Goal: Task Accomplishment & Management: Use online tool/utility

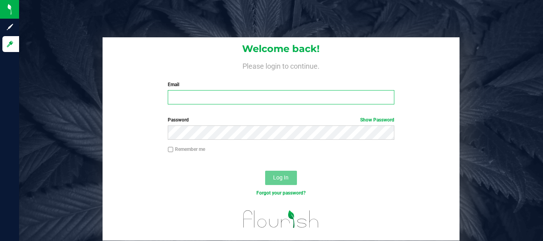
type input "[EMAIL_ADDRESS][DOMAIN_NAME]"
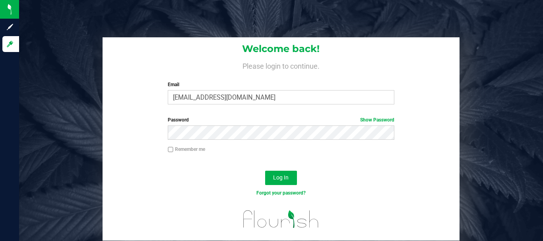
click at [170, 149] on input "Remember me" at bounding box center [171, 150] width 6 height 6
checkbox input "true"
click at [287, 177] on span "Log In" at bounding box center [280, 177] width 15 height 6
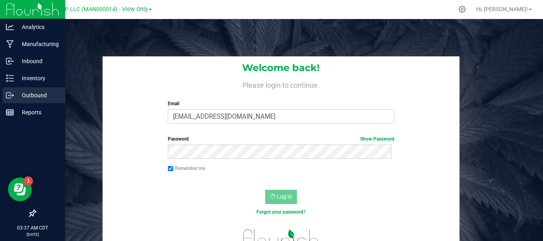
click at [34, 95] on p "Outbound" at bounding box center [38, 96] width 48 height 10
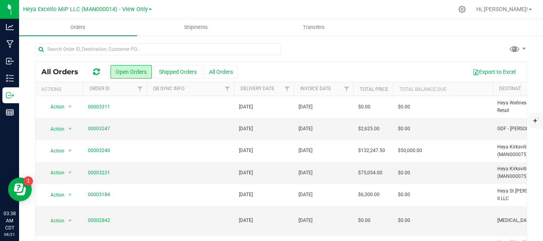
click at [149, 10] on span at bounding box center [150, 10] width 3 height 2
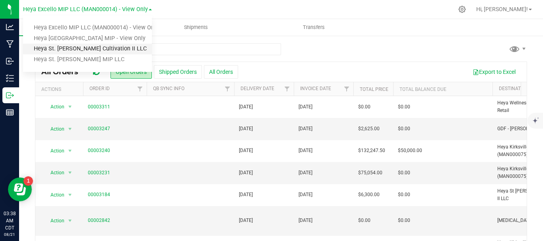
click at [84, 50] on link "Heya St. Ann Cultivation II LLC" at bounding box center [87, 49] width 129 height 11
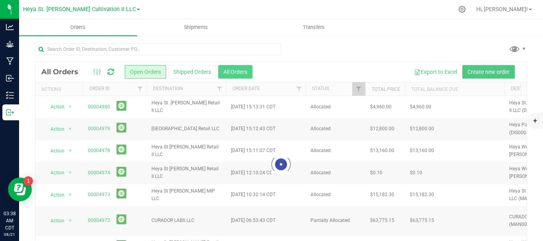
click at [232, 73] on button "All Orders" at bounding box center [235, 72] width 34 height 14
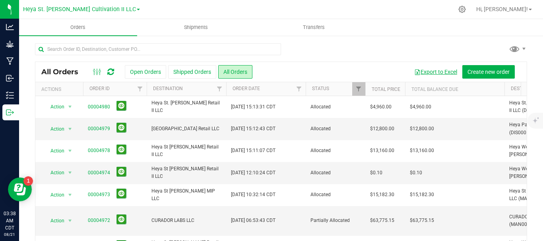
click at [435, 70] on button "Export to Excel" at bounding box center [435, 72] width 53 height 14
